Goal: Information Seeking & Learning: Understand process/instructions

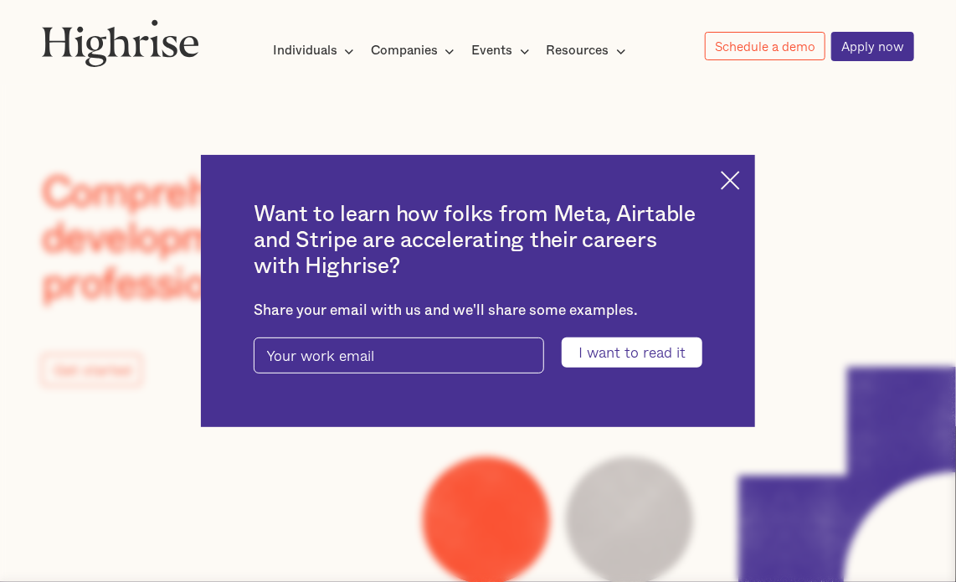
click at [737, 178] on img at bounding box center [730, 180] width 19 height 19
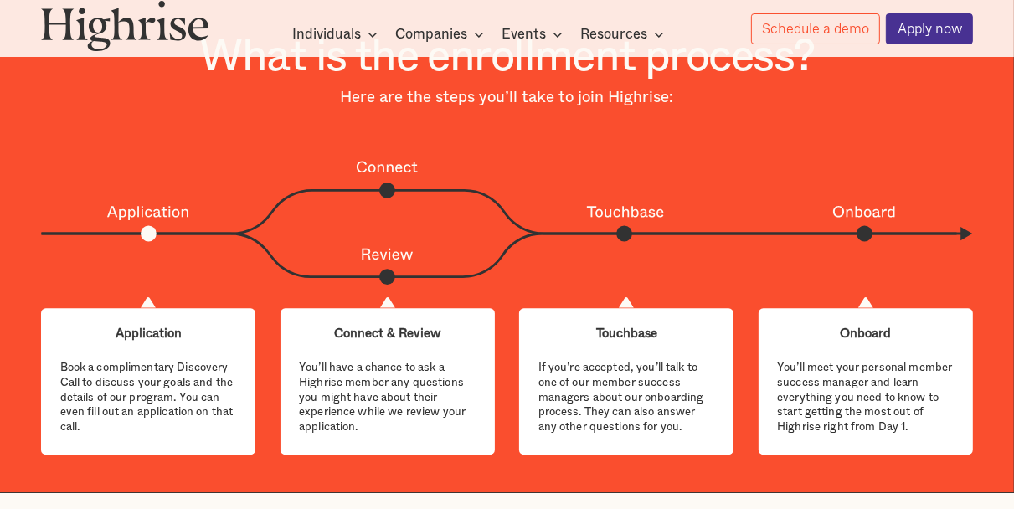
scroll to position [3224, 0]
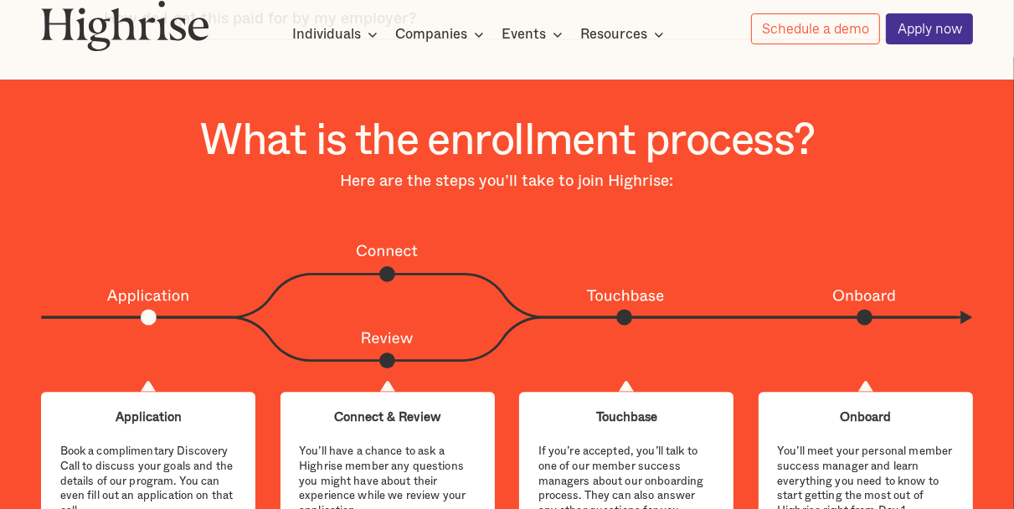
click at [604, 173] on div "Here are the steps you’ll take to join Highrise:" at bounding box center [506, 182] width 605 height 18
click at [857, 411] on div "Onboard" at bounding box center [865, 417] width 177 height 15
click at [822, 230] on div "What is the enrollment process? Here are the steps you’ll take to join Highrise…" at bounding box center [506, 327] width 1007 height 421
click at [342, 120] on h1 "What is the enrollment process?" at bounding box center [506, 141] width 615 height 49
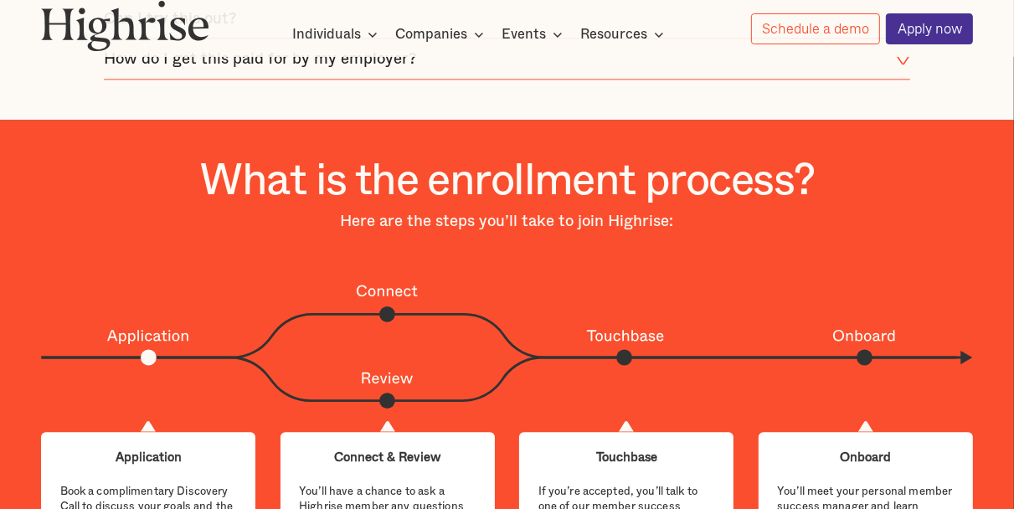
scroll to position [3140, 0]
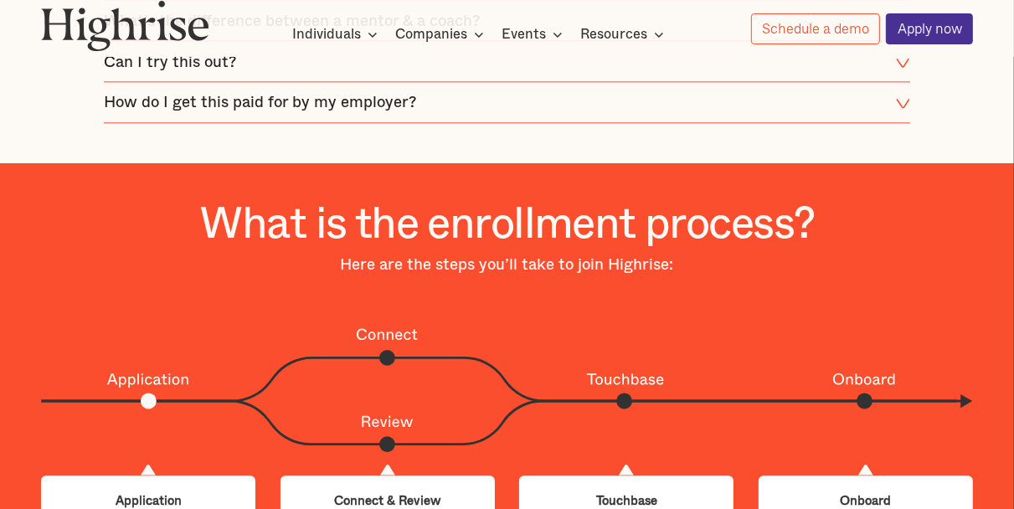
click at [0, 0] on vis-bug at bounding box center [0, 0] width 0 height 0
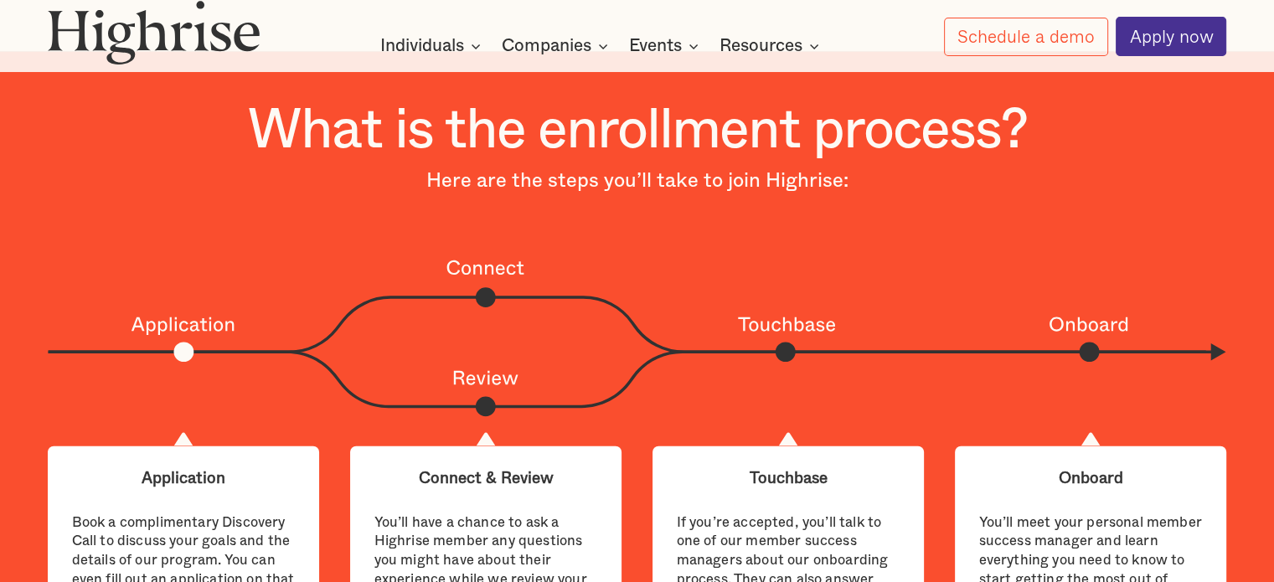
scroll to position [3978, 0]
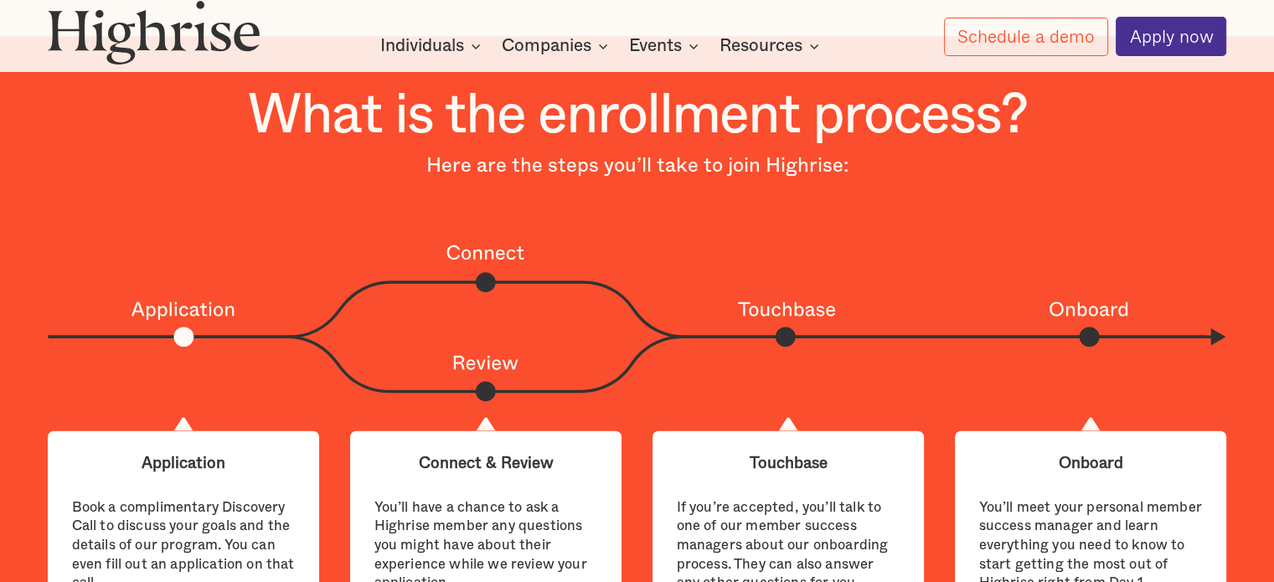
click at [663, 143] on h1 "What is the enrollment process?" at bounding box center [636, 115] width 779 height 61
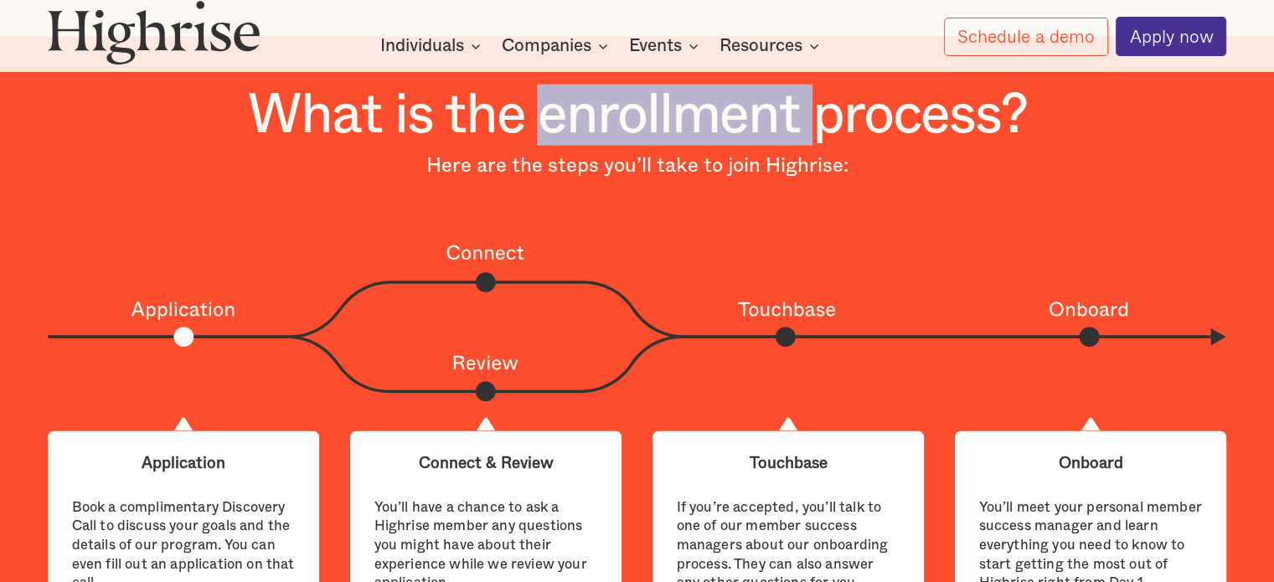
click at [663, 143] on h1 "What is the enrollment process?" at bounding box center [636, 115] width 779 height 61
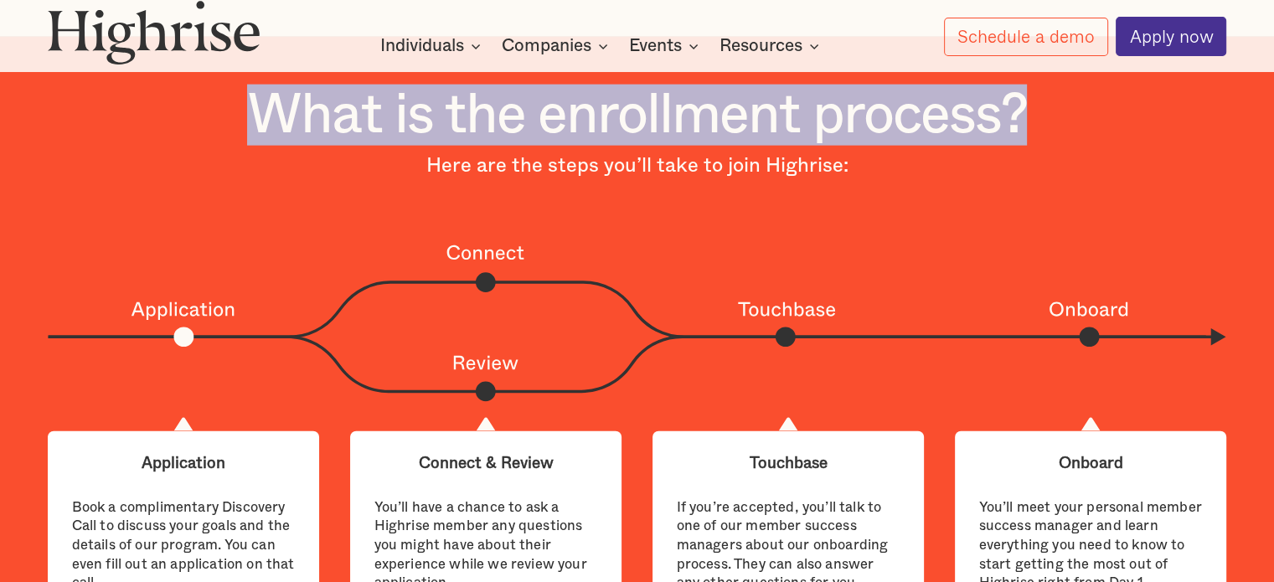
click at [663, 143] on h1 "What is the enrollment process?" at bounding box center [636, 115] width 779 height 61
click at [590, 312] on img at bounding box center [637, 322] width 1178 height 162
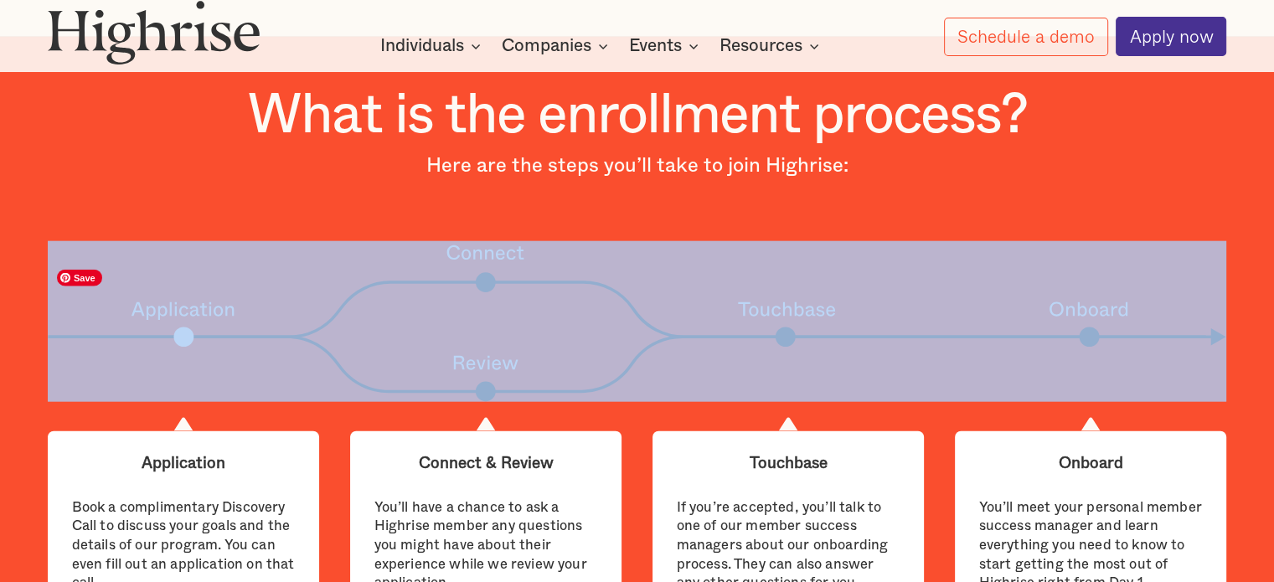
copy div "Connect Application Review Touchbase Onboard"
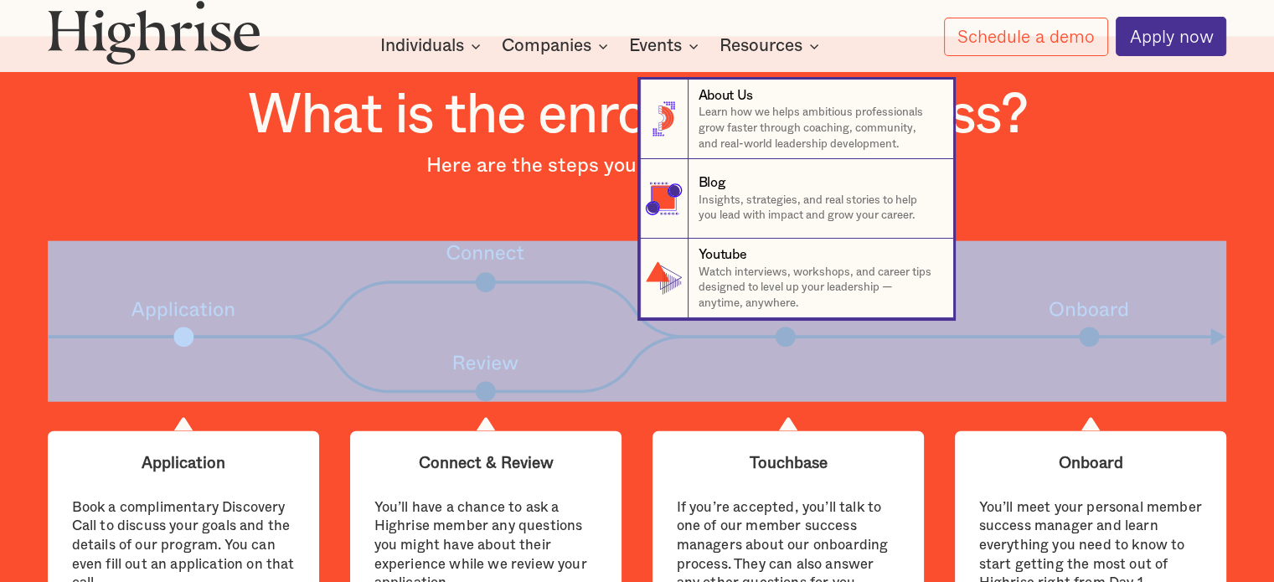
click at [500, 187] on nav "8 About Us Learn how we helps ambitious professionals grow faster through coach…" at bounding box center [637, 183] width 1005 height 270
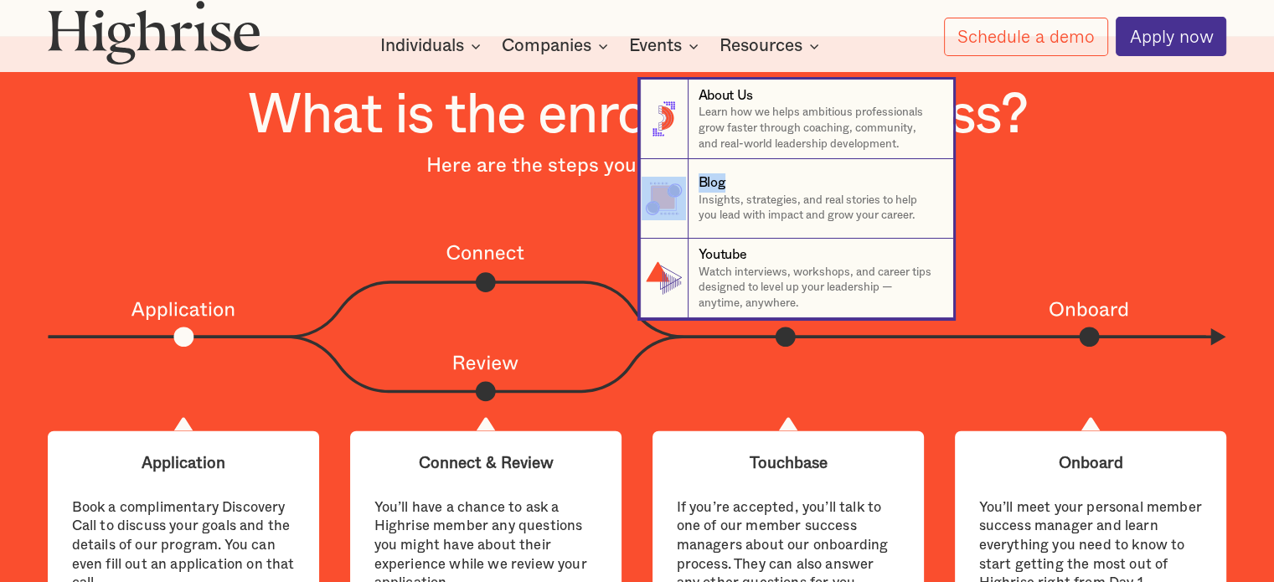
click at [500, 187] on nav "8 About Us Learn how we helps ambitious professionals grow faster through coach…" at bounding box center [637, 183] width 1005 height 270
click at [363, 202] on nav "8 About Us Learn how we helps ambitious professionals grow faster through coach…" at bounding box center [637, 183] width 1005 height 270
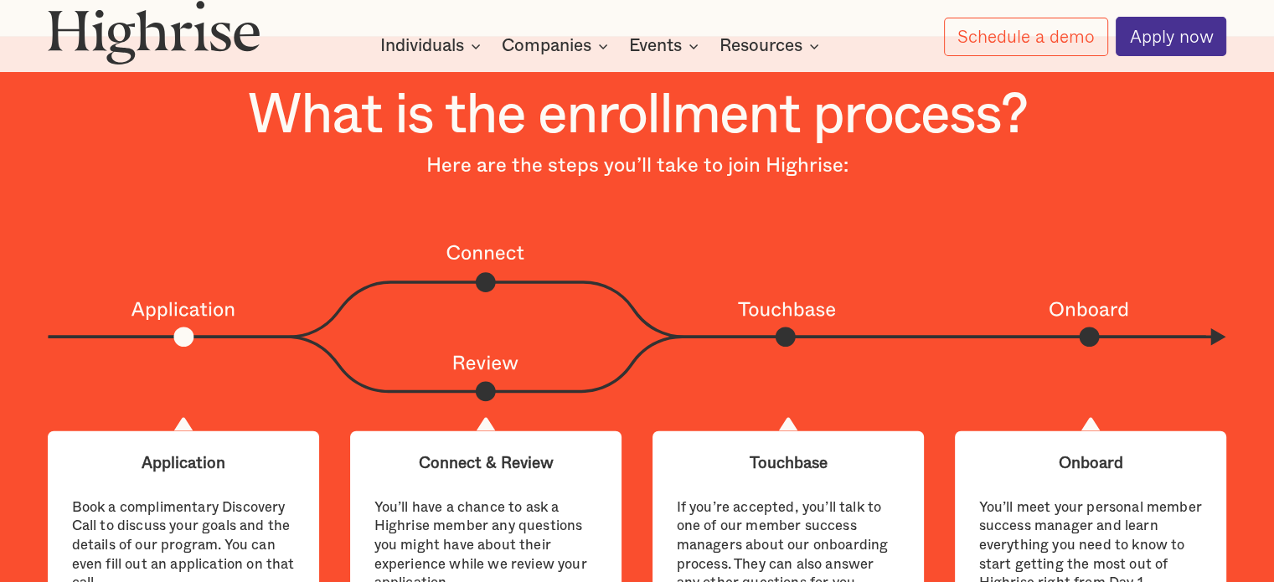
click at [81, 197] on div "What is the enrollment process? Here are the steps you’ll take to join Highrise…" at bounding box center [637, 351] width 1274 height 532
click at [429, 178] on div "Here are the steps you’ll take to join Highrise:" at bounding box center [637, 165] width 765 height 23
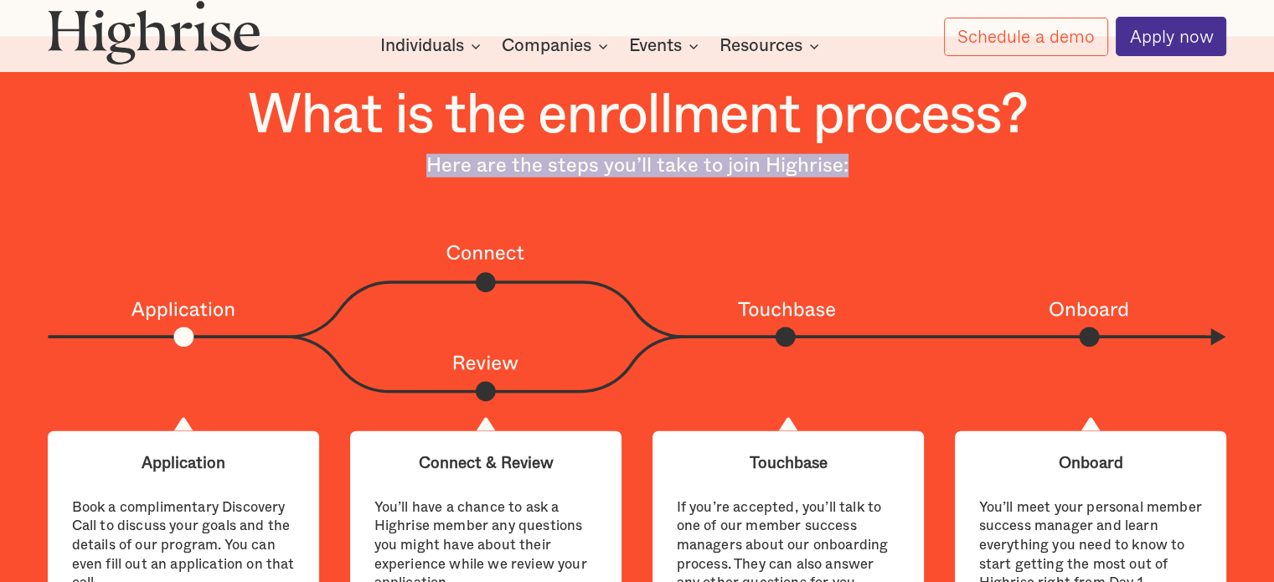
drag, startPoint x: 429, startPoint y: 186, endPoint x: 857, endPoint y: 181, distance: 428.0
click at [857, 178] on div "Here are the steps you’ll take to join Highrise:" at bounding box center [637, 165] width 765 height 23
copy div "Here are the steps you’ll take to join Highrise:"
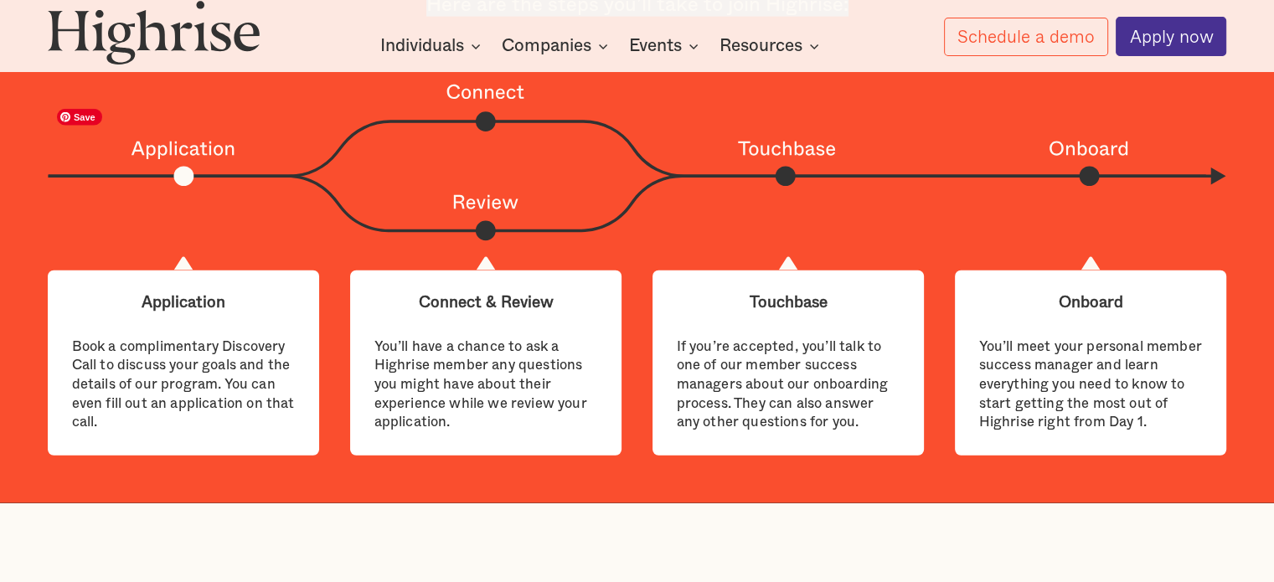
scroll to position [4145, 0]
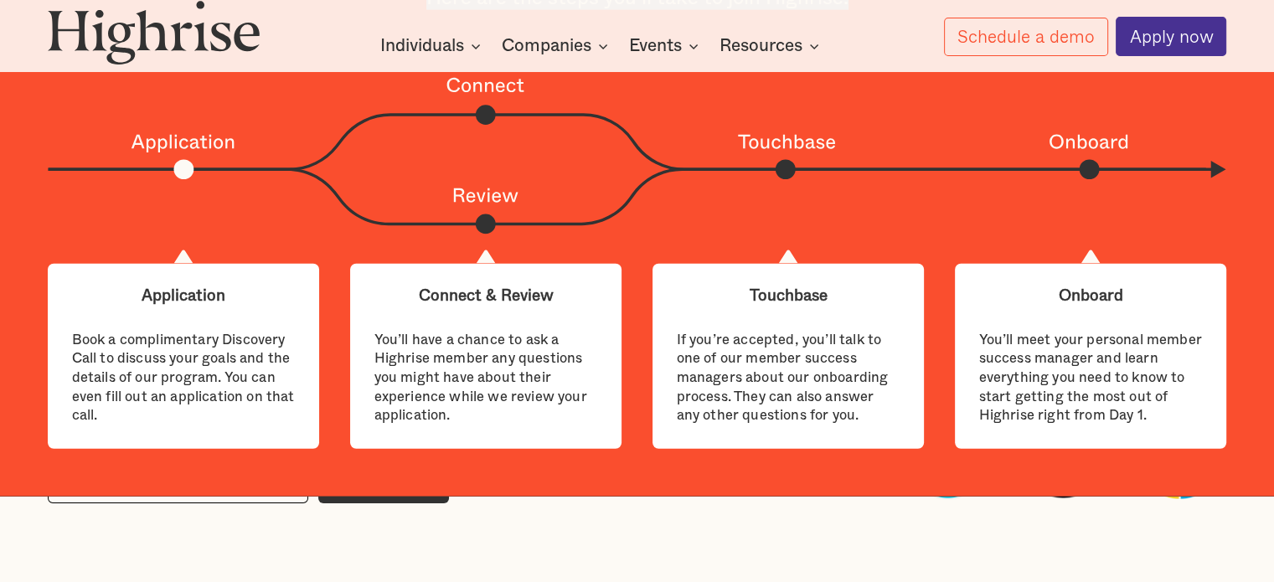
click at [158, 370] on div "Book a complimentary Discovery Call to discuss your goals and the details of ou…" at bounding box center [184, 378] width 224 height 95
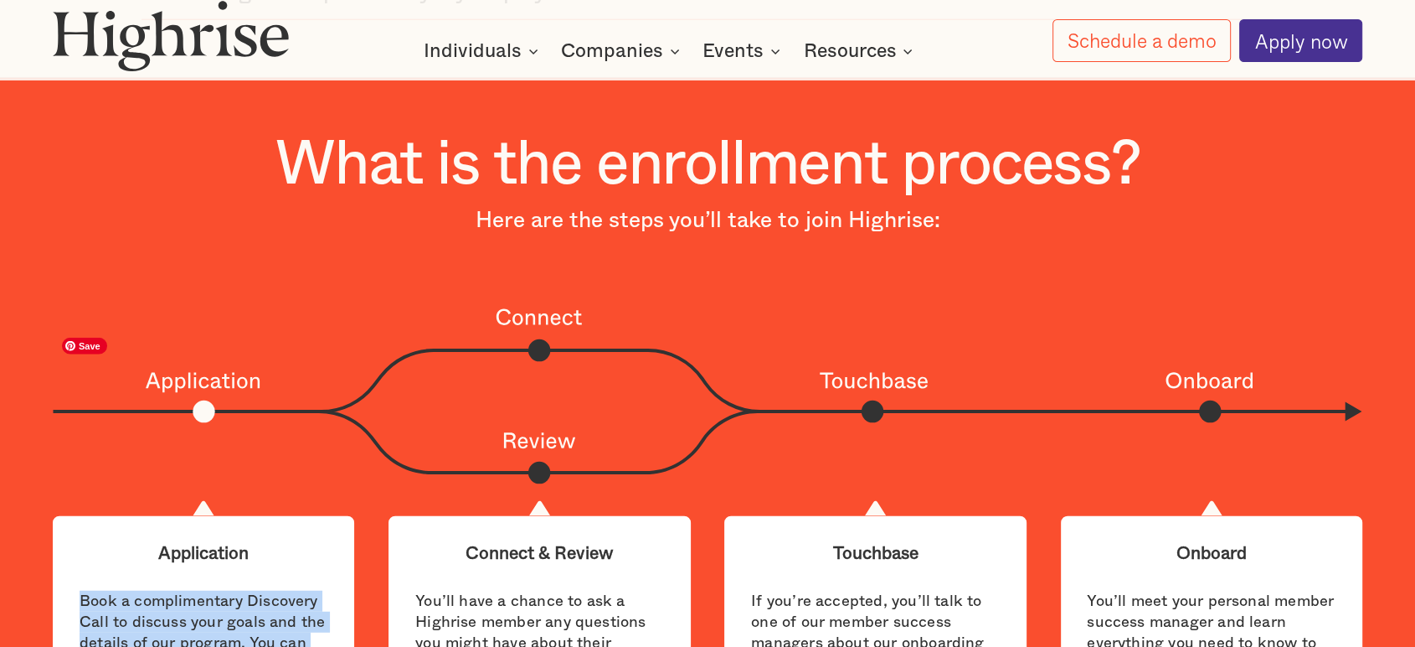
scroll to position [4518, 0]
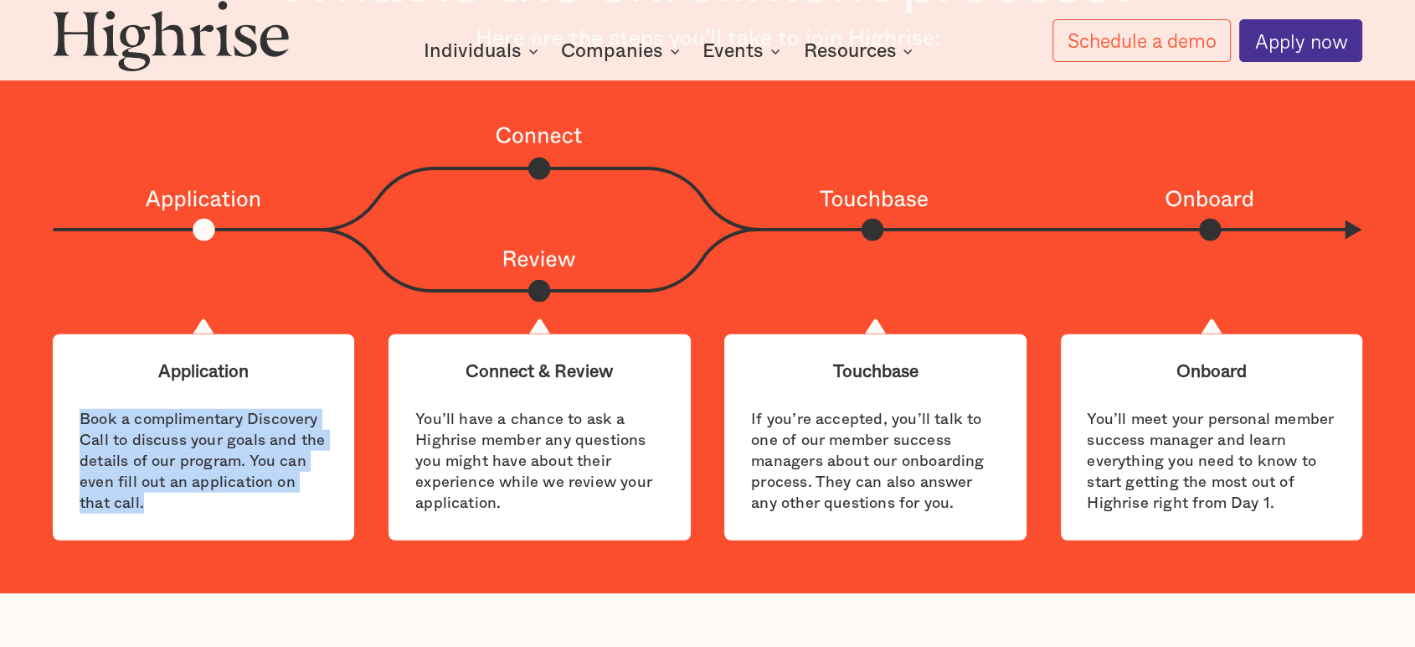
copy div "Book a complimentary Discovery Call to discuss your goals and the details of ou…"
click at [484, 453] on div "You’ll have a chance to ask a Highrise member any questions you might have abou…" at bounding box center [539, 462] width 249 height 106
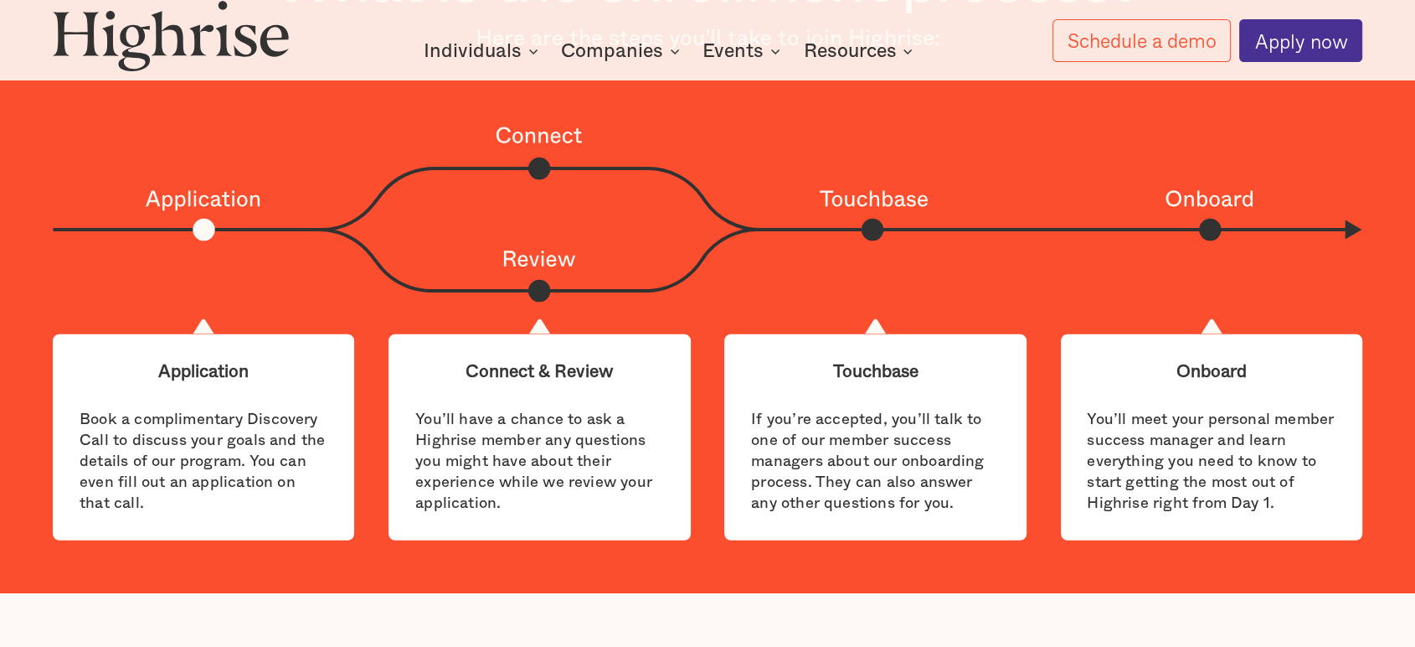
click at [484, 453] on div "You’ll have a chance to ask a Highrise member any questions you might have abou…" at bounding box center [539, 462] width 249 height 106
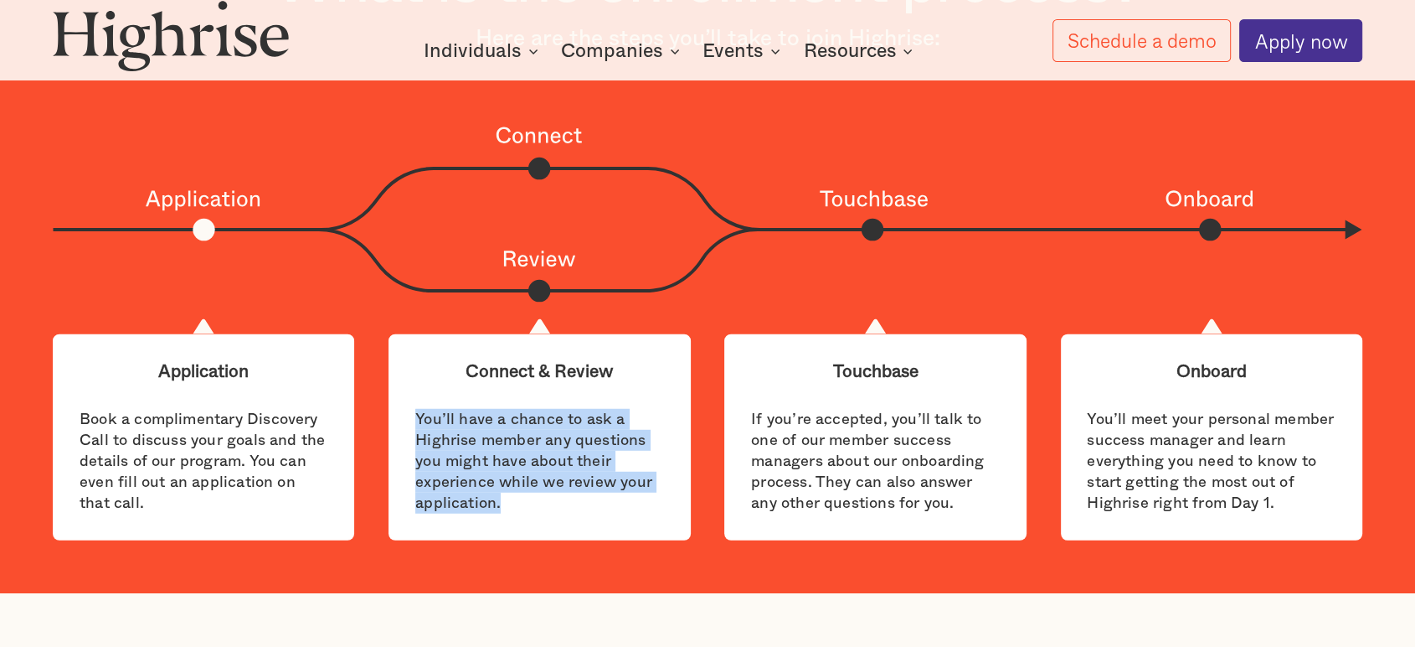
click at [484, 453] on div "You’ll have a chance to ask a Highrise member any questions you might have abou…" at bounding box center [539, 462] width 249 height 106
copy div "You’ll have a chance to ask a Highrise member any questions you might have abou…"
click at [807, 466] on div "If you’re accepted, you’ll talk to one of our member success managers about our…" at bounding box center [875, 462] width 249 height 106
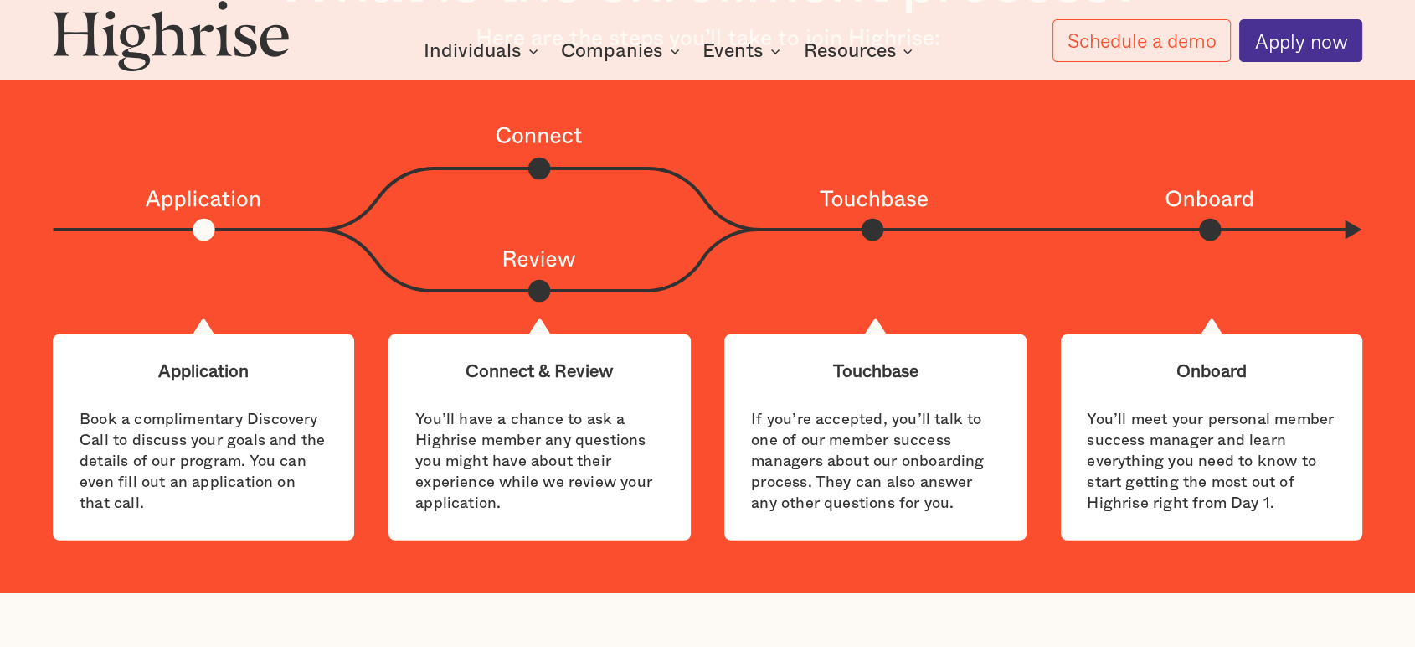
click at [807, 466] on div "If you’re accepted, you’ll talk to one of our member success managers about our…" at bounding box center [875, 462] width 249 height 106
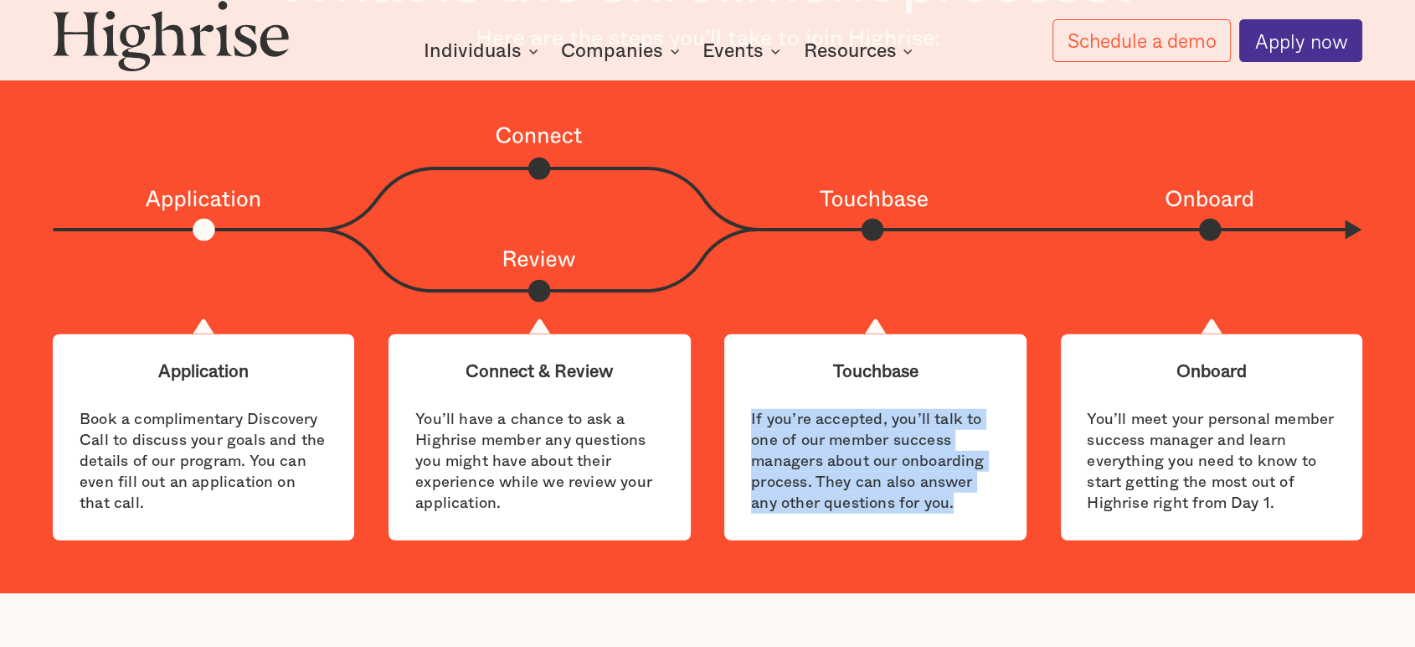
click at [808, 464] on div "If you’re accepted, you’ll talk to one of our member success managers about our…" at bounding box center [875, 462] width 249 height 106
copy div "If you’re accepted, you’ll talk to one of our member success managers about our…"
click at [956, 485] on div "You’ll meet your personal member success manager and learn everything you need …" at bounding box center [1211, 462] width 249 height 106
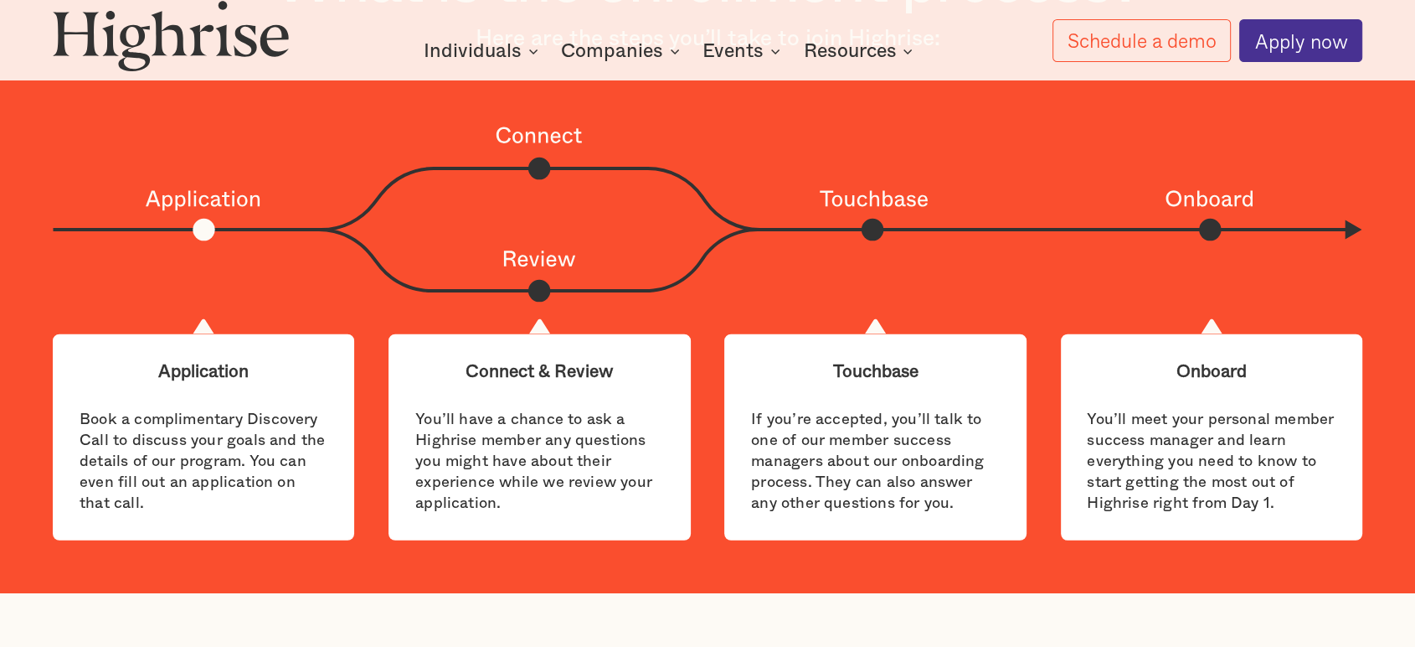
drag, startPoint x: 1354, startPoint y: 340, endPoint x: 1005, endPoint y: 501, distance: 384.5
click at [956, 501] on div "What is the enrollment process? Here are the steps you’ll take to join Highrise…" at bounding box center [707, 244] width 1415 height 591
click at [956, 382] on div "Onboard" at bounding box center [1211, 371] width 249 height 21
click at [956, 389] on div "Onboard You’ll meet your personal member success manager and learn everything y…" at bounding box center [1211, 437] width 301 height 206
click at [956, 463] on div "You’ll meet your personal member success manager and learn everything you need …" at bounding box center [1211, 462] width 249 height 106
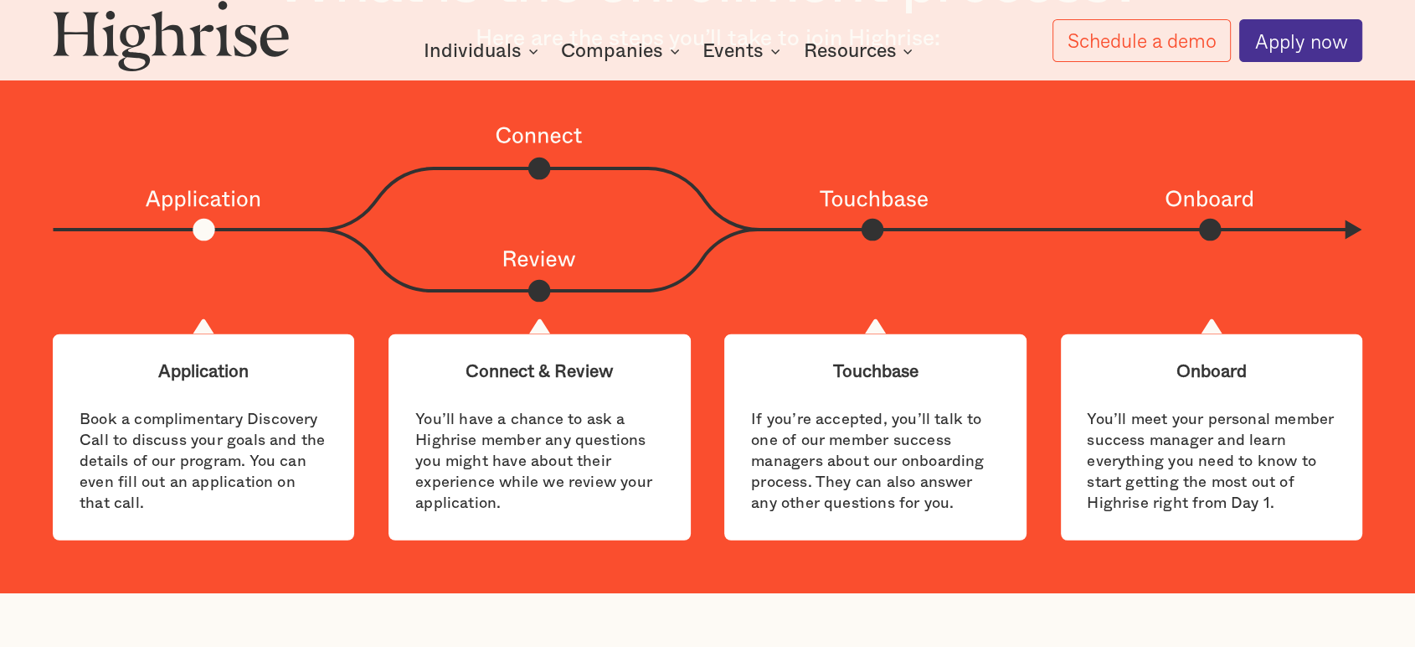
click at [956, 382] on div "Onboard" at bounding box center [1211, 371] width 249 height 21
drag, startPoint x: 1327, startPoint y: 159, endPoint x: 811, endPoint y: 435, distance: 585.2
click at [798, 483] on div "What is the enrollment process? Here are the steps you’ll take to join Highrise…" at bounding box center [707, 244] width 1415 height 591
click at [844, 252] on img at bounding box center [707, 211] width 1309 height 179
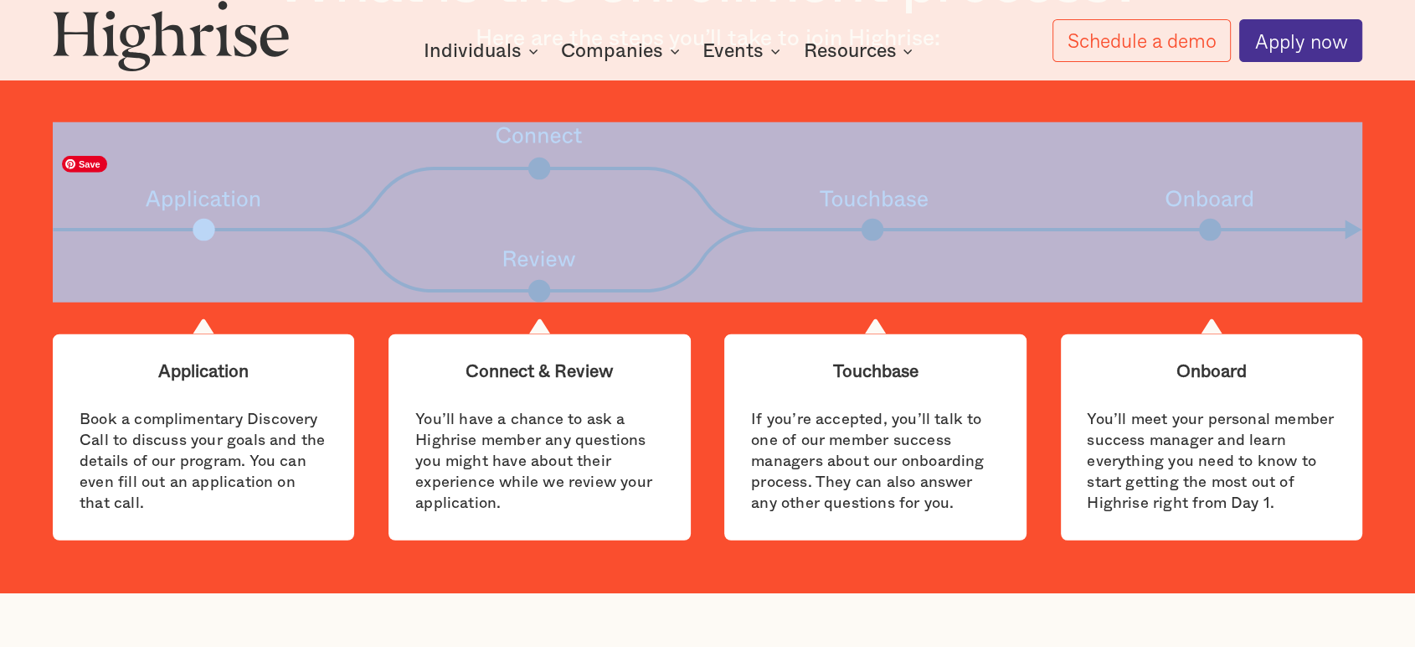
copy div "Connect Application Review Touchbase Onboard"
click at [0, 0] on vis-bug at bounding box center [0, 0] width 0 height 0
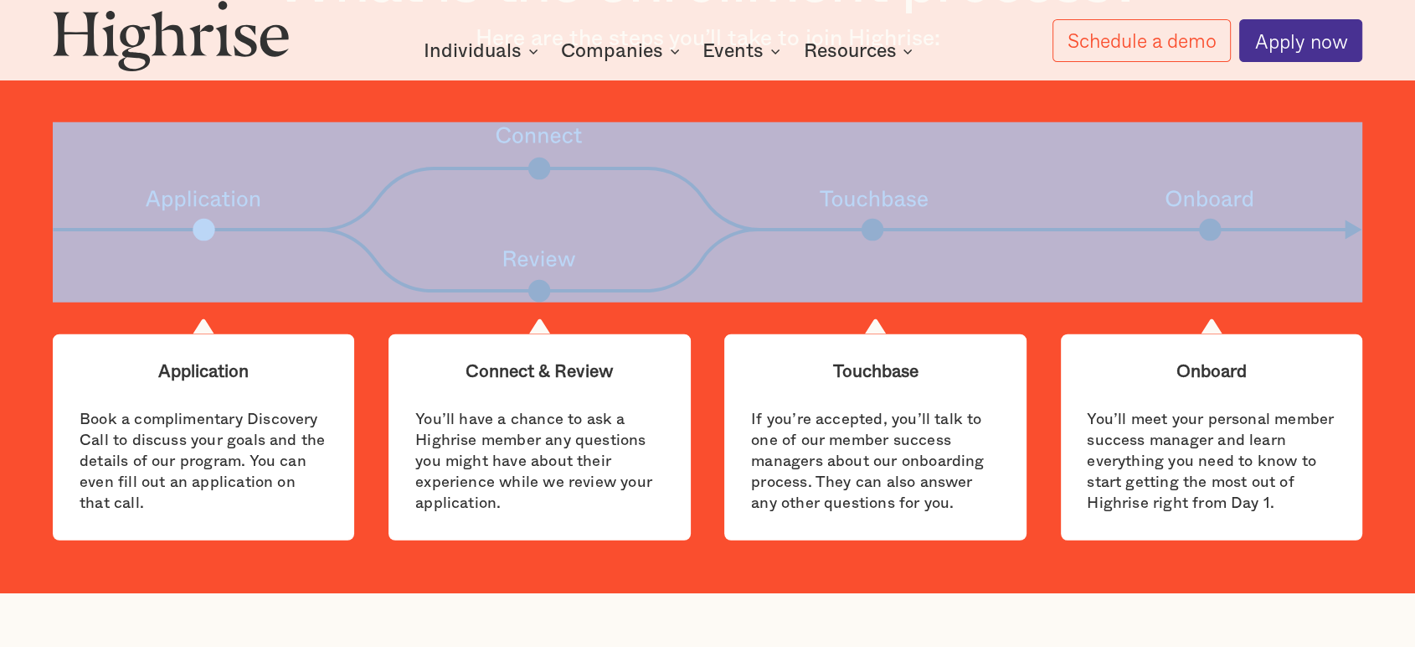
click at [0, 0] on vis-bug at bounding box center [0, 0] width 0 height 0
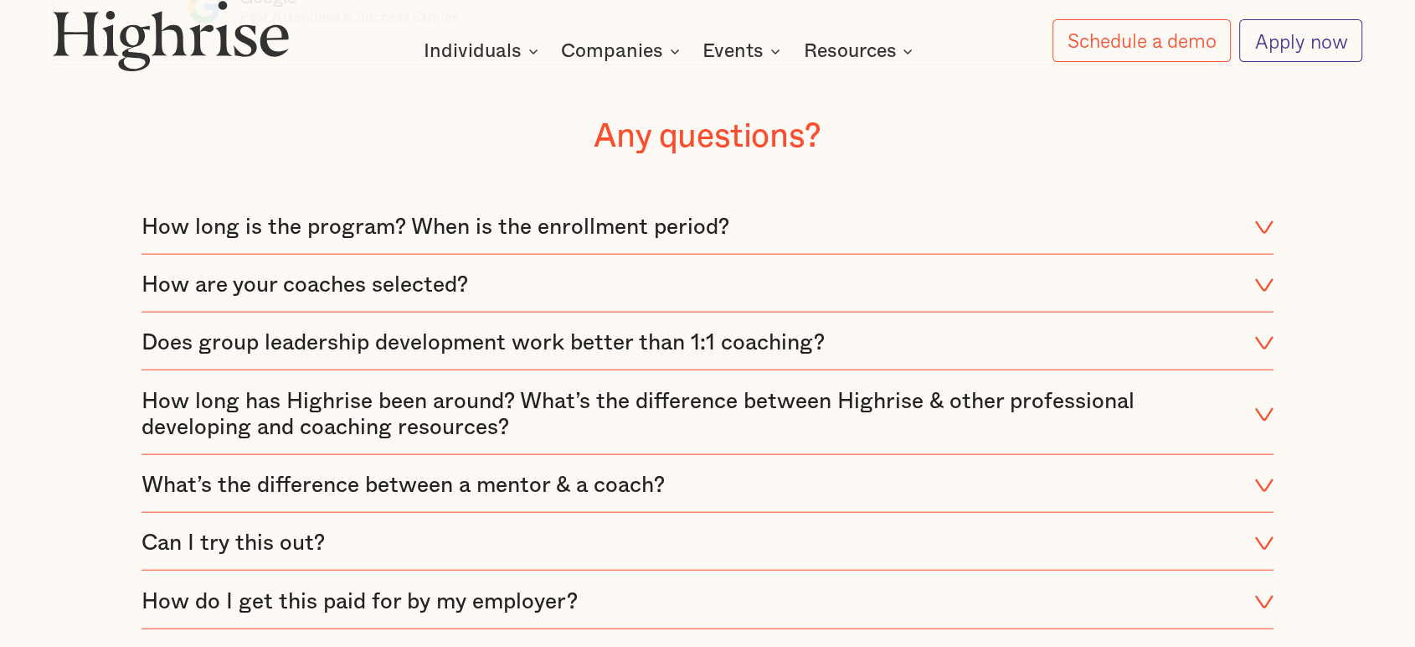
scroll to position [3728, 0]
